Goal: Task Accomplishment & Management: Use online tool/utility

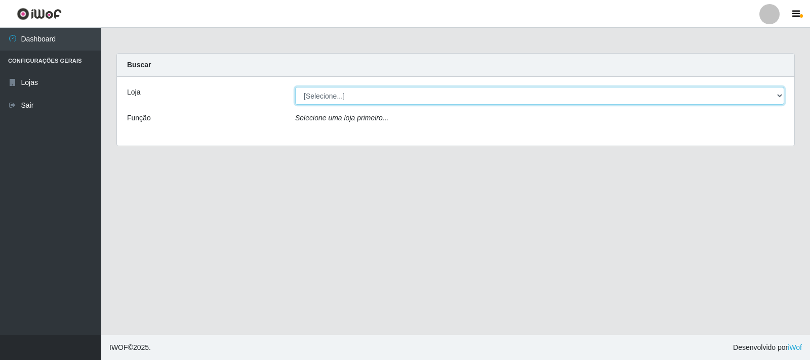
click at [337, 99] on select "[Selecione...] Atacado Vem - [STREET_ADDRESS]" at bounding box center [539, 96] width 489 height 18
select select "455"
click at [295, 87] on select "[Selecione...] Atacado Vem - [STREET_ADDRESS]" at bounding box center [539, 96] width 489 height 18
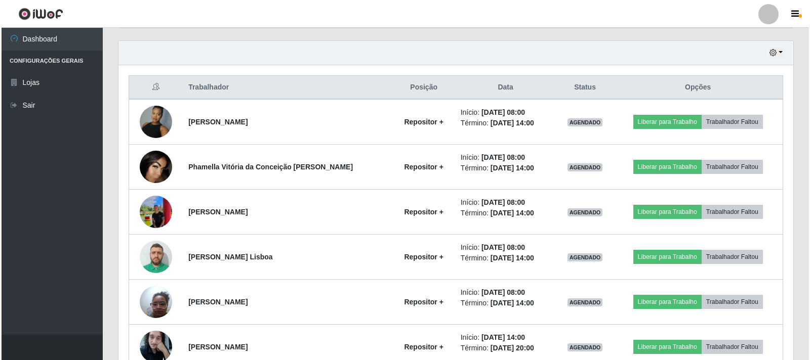
scroll to position [354, 0]
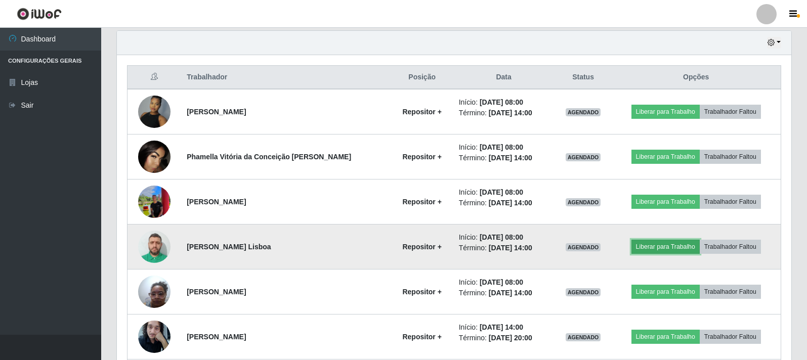
click at [658, 246] on button "Liberar para Trabalho" at bounding box center [666, 247] width 68 height 14
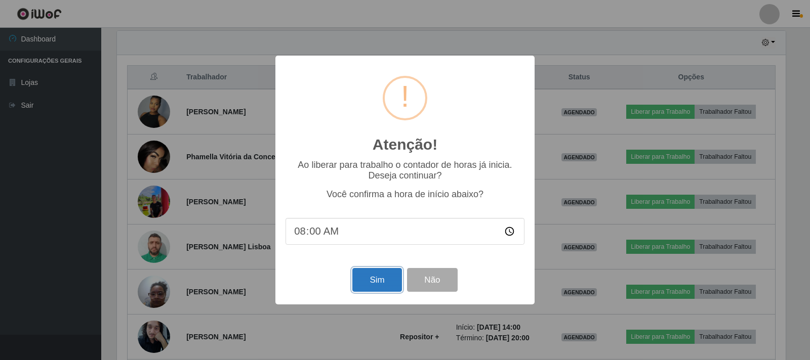
click at [380, 287] on button "Sim" at bounding box center [376, 280] width 49 height 24
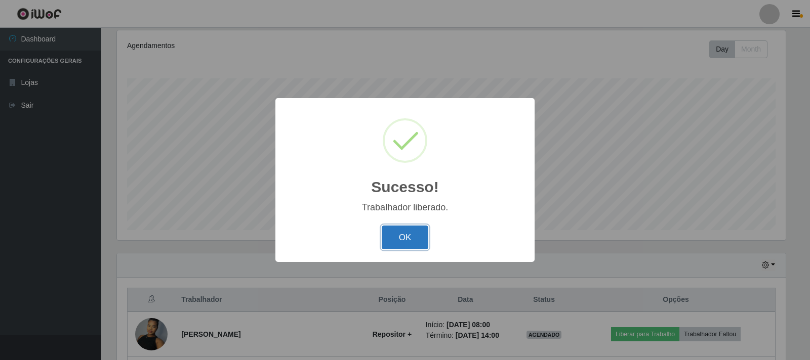
click at [406, 240] on button "OK" at bounding box center [405, 238] width 47 height 24
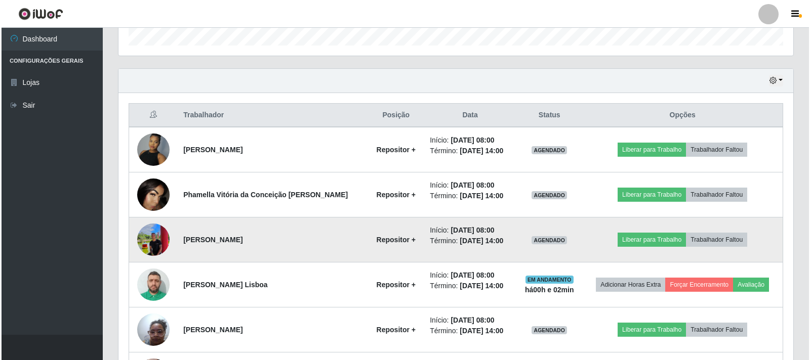
scroll to position [334, 0]
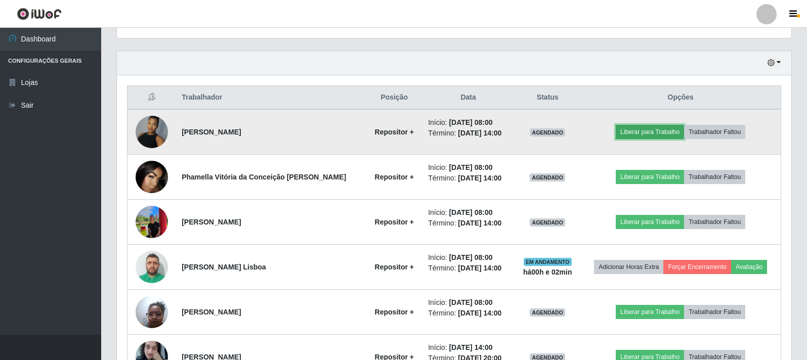
click at [649, 131] on button "Liberar para Trabalho" at bounding box center [650, 132] width 68 height 14
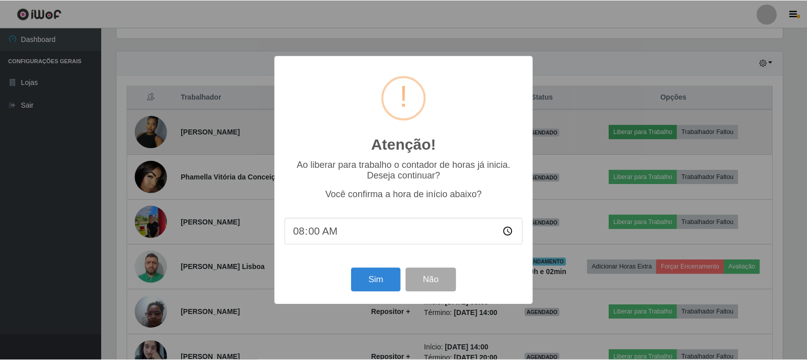
scroll to position [210, 669]
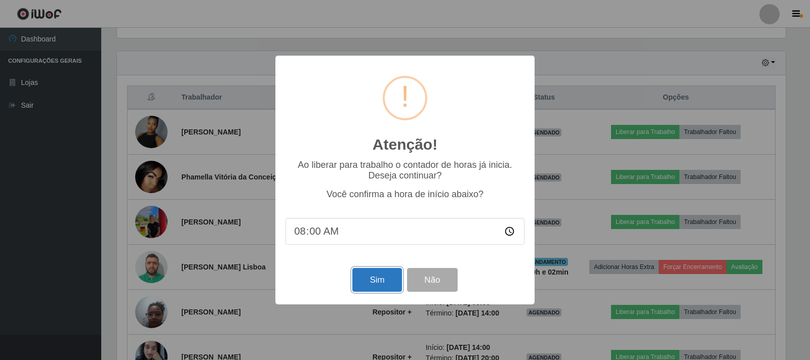
click at [373, 276] on button "Sim" at bounding box center [376, 280] width 49 height 24
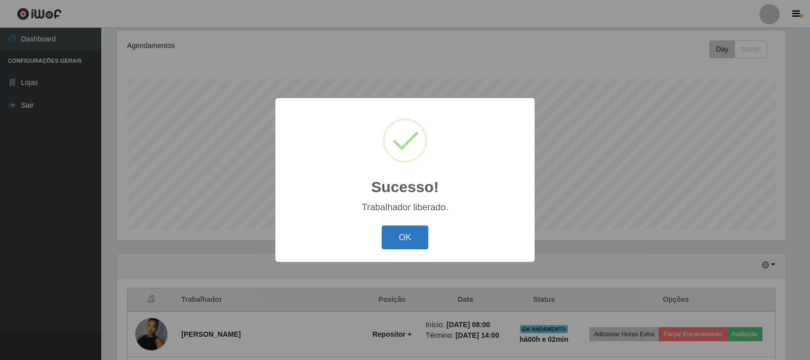
click at [401, 239] on button "OK" at bounding box center [405, 238] width 47 height 24
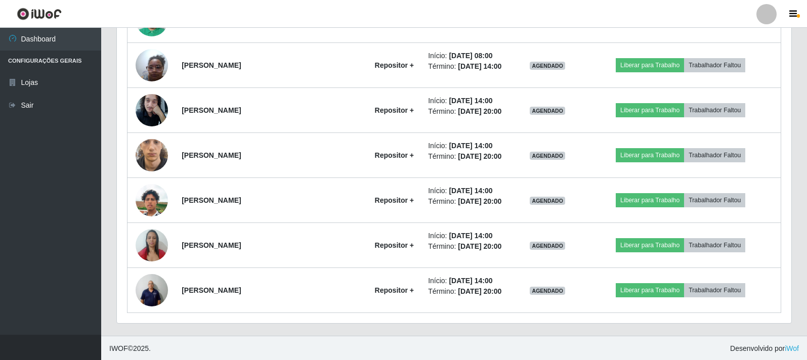
scroll to position [582, 0]
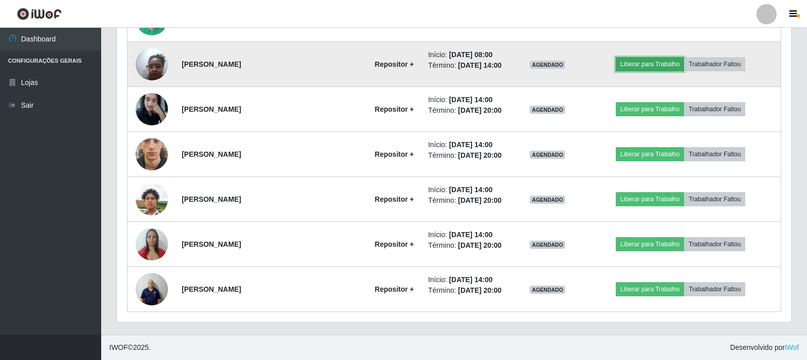
click at [644, 63] on button "Liberar para Trabalho" at bounding box center [650, 64] width 68 height 14
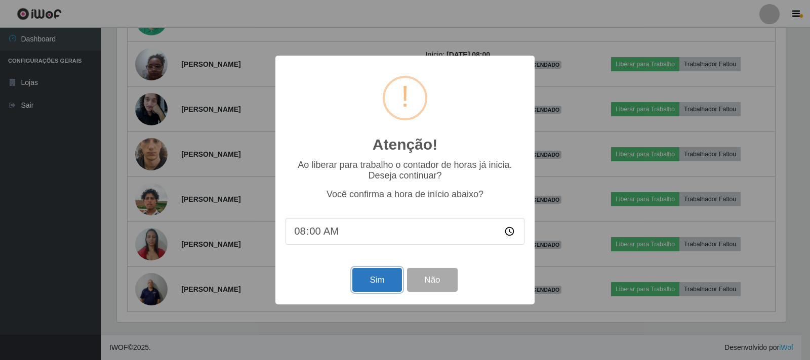
click at [374, 279] on button "Sim" at bounding box center [376, 280] width 49 height 24
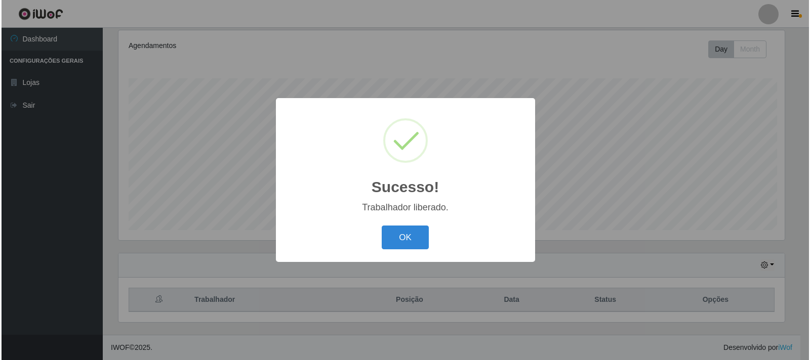
scroll to position [0, 0]
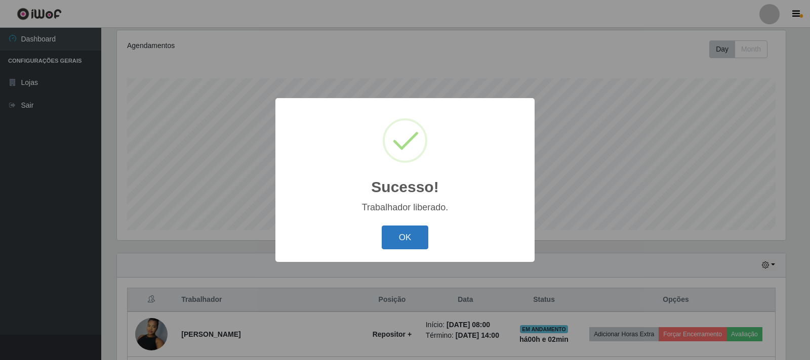
click at [393, 237] on button "OK" at bounding box center [405, 238] width 47 height 24
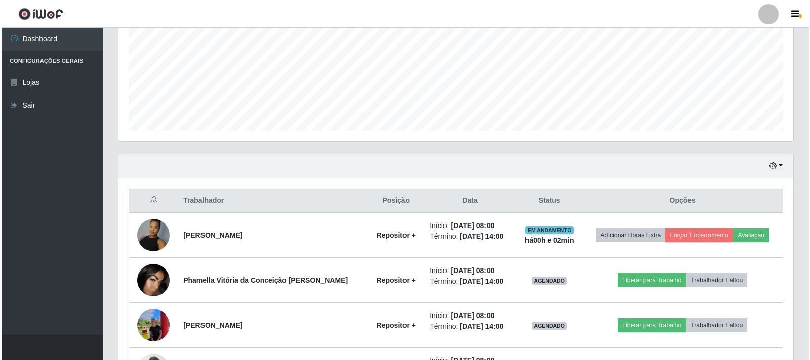
scroll to position [233, 0]
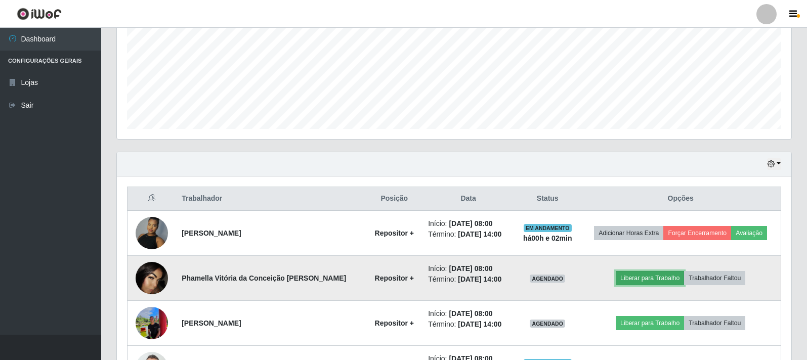
click at [643, 278] on button "Liberar para Trabalho" at bounding box center [650, 278] width 68 height 14
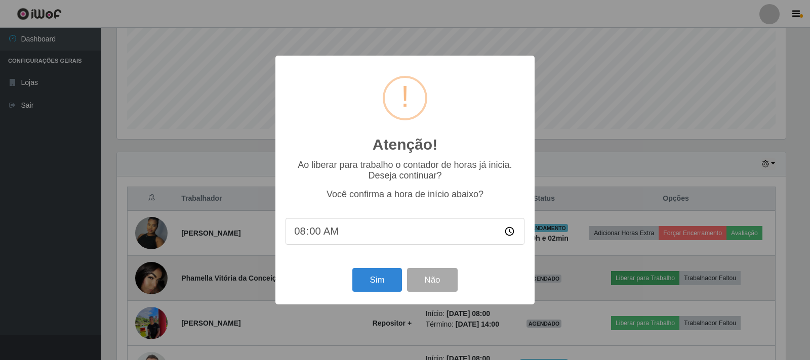
click at [643, 278] on div "Atenção! × Ao liberar para trabalho o contador de horas já inicia. Deseja conti…" at bounding box center [405, 180] width 810 height 360
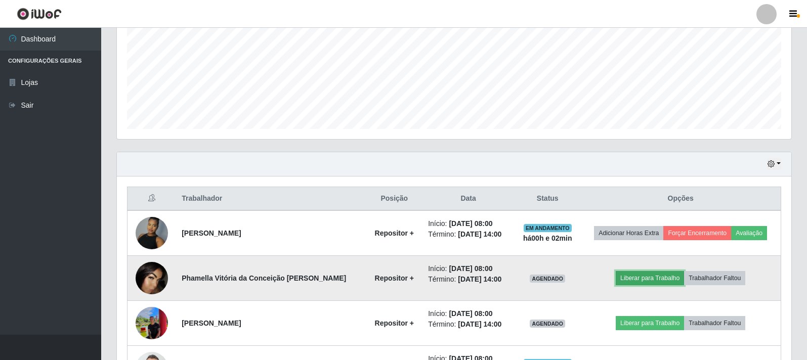
click at [630, 283] on button "Liberar para Trabalho" at bounding box center [650, 278] width 68 height 14
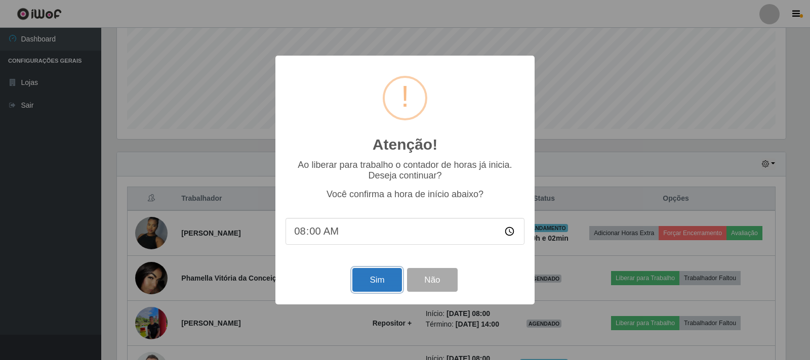
click at [373, 281] on button "Sim" at bounding box center [376, 280] width 49 height 24
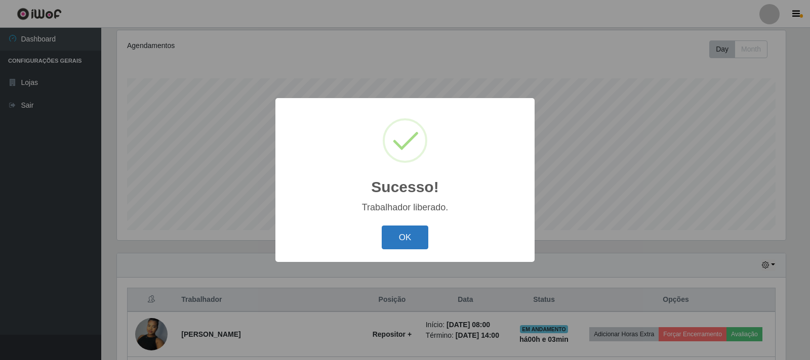
click at [403, 243] on button "OK" at bounding box center [405, 238] width 47 height 24
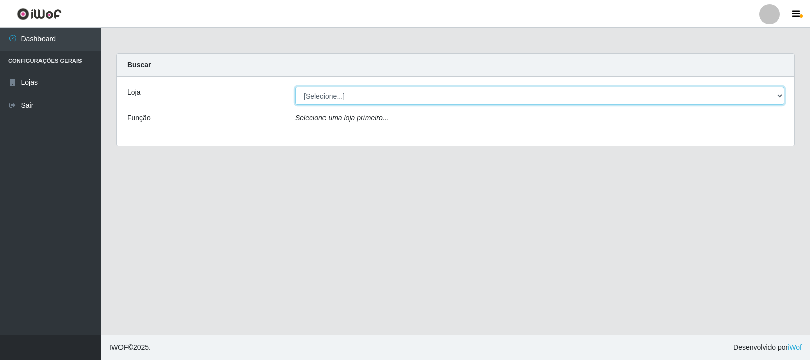
click at [335, 99] on select "[Selecione...] Atacado Vem - [STREET_ADDRESS]" at bounding box center [539, 96] width 489 height 18
select select "455"
click at [295, 87] on select "[Selecione...] Atacado Vem - [STREET_ADDRESS]" at bounding box center [539, 96] width 489 height 18
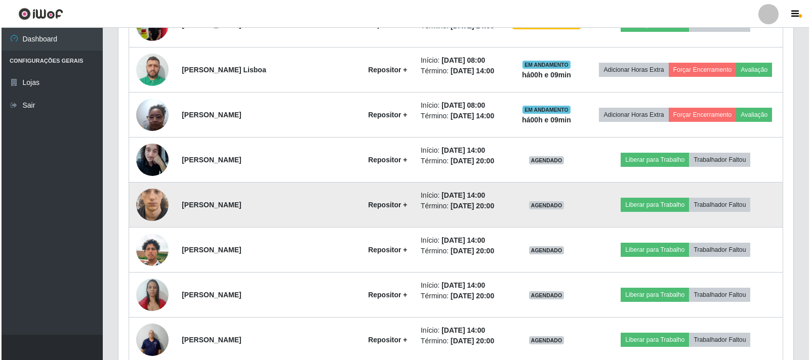
scroll to position [481, 0]
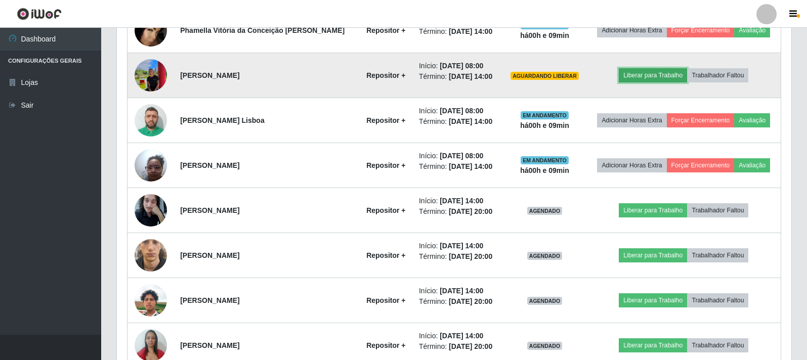
click at [642, 74] on button "Liberar para Trabalho" at bounding box center [653, 75] width 68 height 14
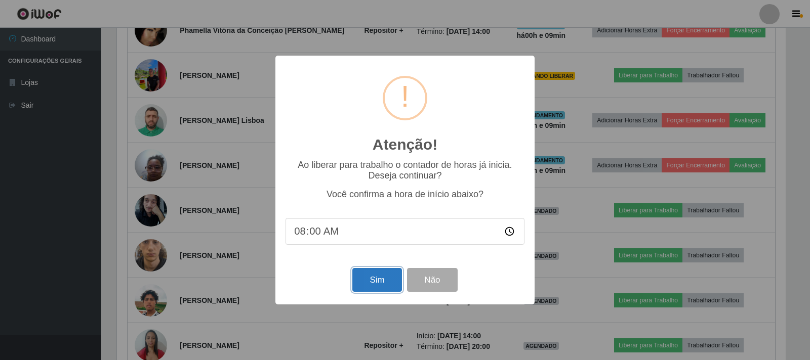
click at [374, 284] on button "Sim" at bounding box center [376, 280] width 49 height 24
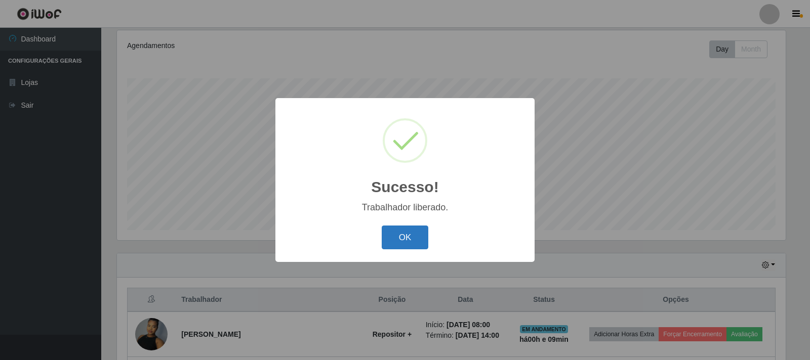
click at [406, 239] on button "OK" at bounding box center [405, 238] width 47 height 24
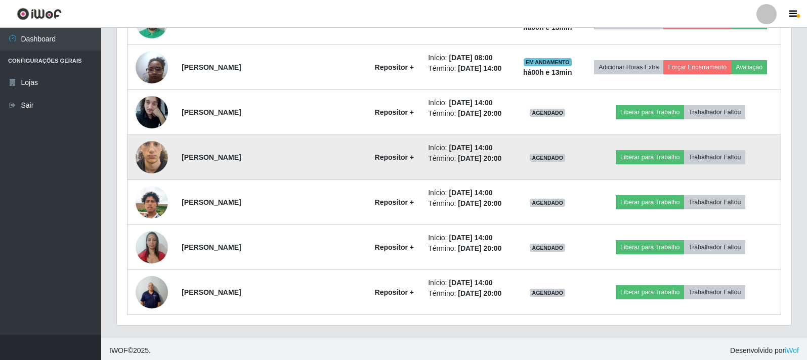
scroll to position [582, 0]
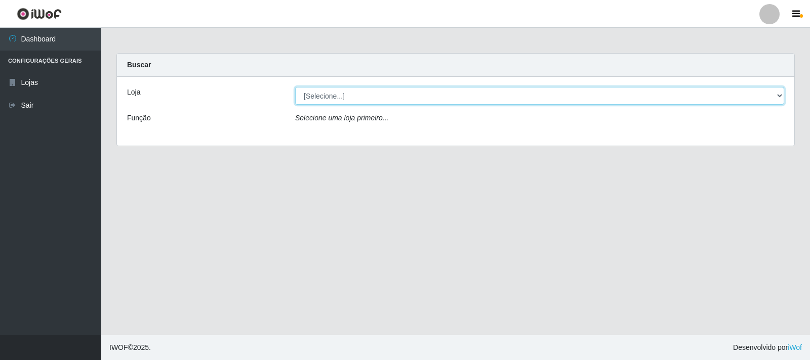
click at [335, 96] on select "[Selecione...] Atacado Vem - [STREET_ADDRESS]" at bounding box center [539, 96] width 489 height 18
click at [295, 87] on select "[Selecione...] Atacado Vem - [STREET_ADDRESS]" at bounding box center [539, 96] width 489 height 18
click at [322, 100] on select "[Selecione...] Atacado Vem - [STREET_ADDRESS]" at bounding box center [539, 96] width 489 height 18
select select "455"
click at [295, 87] on select "[Selecione...] Atacado Vem - [STREET_ADDRESS]" at bounding box center [539, 96] width 489 height 18
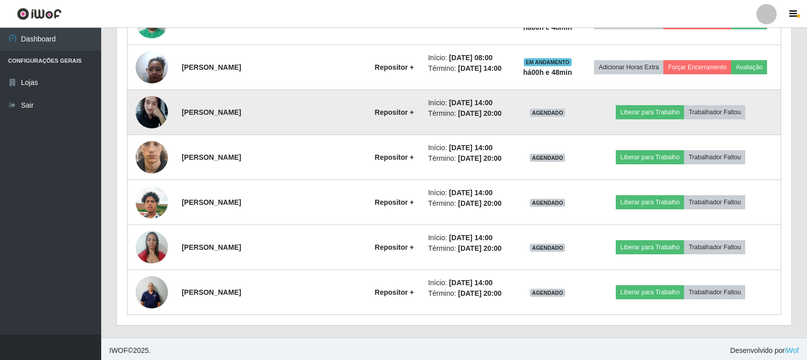
scroll to position [582, 0]
